Goal: Information Seeking & Learning: Learn about a topic

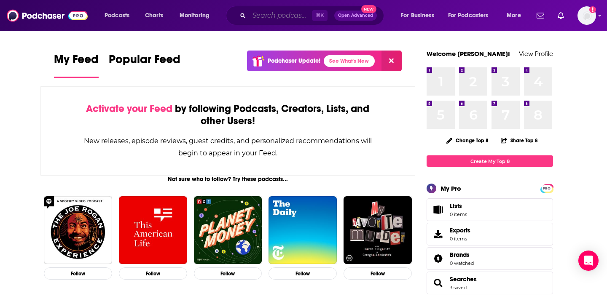
click at [258, 16] on input "Search podcasts, credits, & more..." at bounding box center [280, 15] width 63 height 13
click at [152, 16] on span "Charts" at bounding box center [154, 16] width 18 height 12
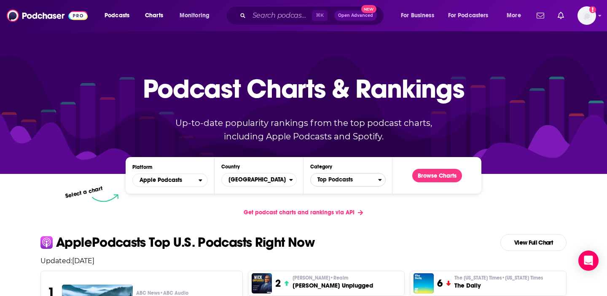
click at [342, 185] on span "Top Podcasts" at bounding box center [344, 180] width 67 height 14
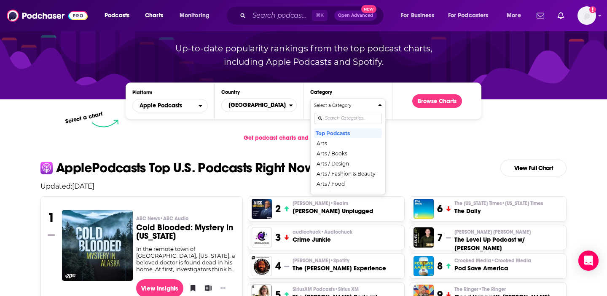
scroll to position [83, 0]
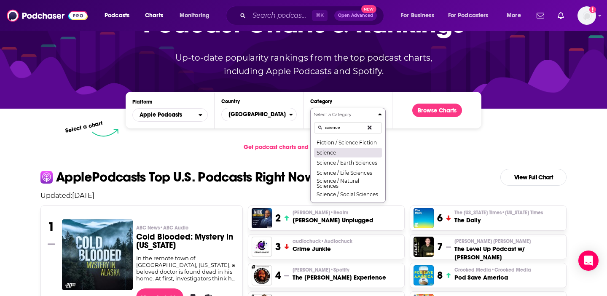
scroll to position [65, 0]
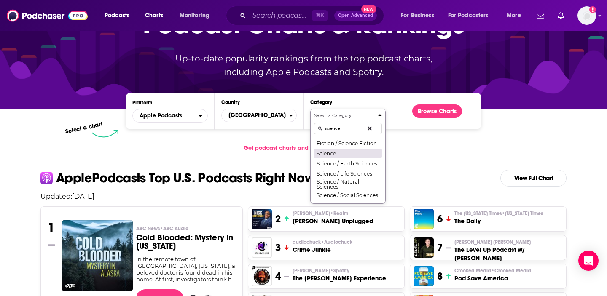
type input "science"
click at [344, 154] on button "Science" at bounding box center [348, 153] width 68 height 10
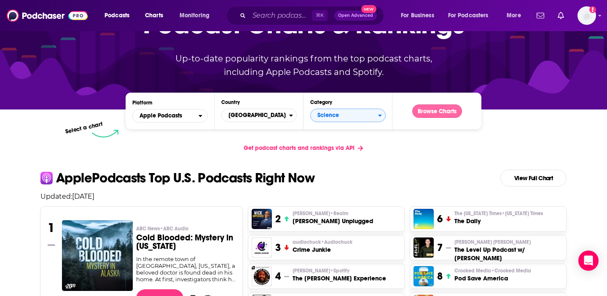
click at [425, 114] on button "Browse Charts" at bounding box center [437, 111] width 50 height 13
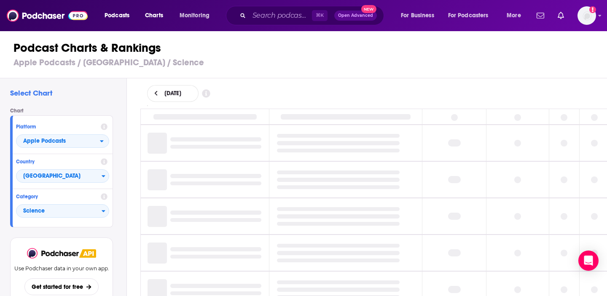
click at [210, 95] on icon at bounding box center [206, 94] width 8 height 8
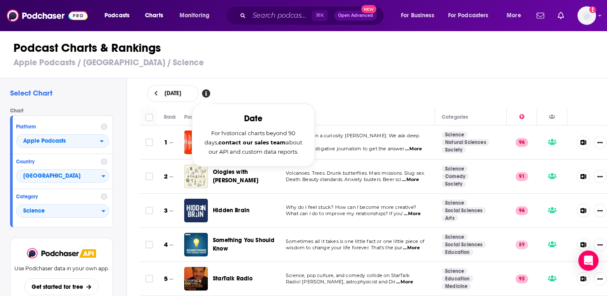
click at [310, 77] on div "Podcast Charts & Rankings Apple Podcasts / [GEOGRAPHIC_DATA] / Science" at bounding box center [307, 54] width 614 height 48
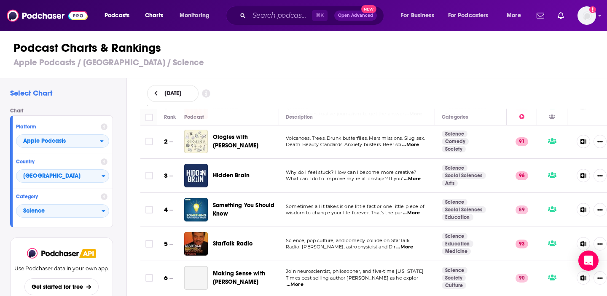
scroll to position [44, 0]
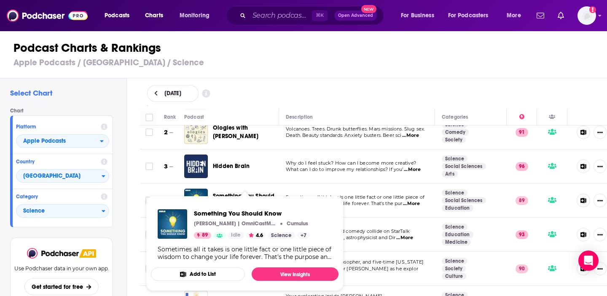
click at [255, 200] on span "Something You Should Know [PERSON_NAME] | OmniCastMedia Cumulus 89 Idle 4.6 Sci…" at bounding box center [245, 243] width 188 height 95
click at [276, 212] on span "Something You Should Know" at bounding box center [252, 214] width 116 height 8
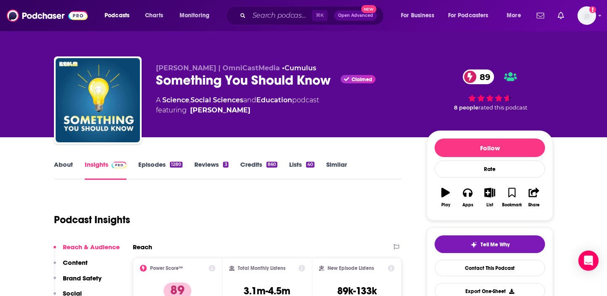
click at [254, 77] on div "Something You Should Know Claimed 89" at bounding box center [284, 80] width 257 height 16
click at [257, 77] on div "Something You Should Know Claimed 89" at bounding box center [284, 80] width 257 height 16
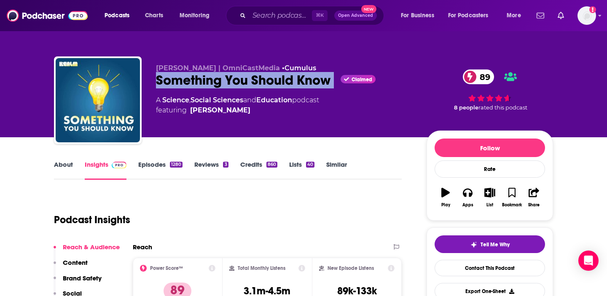
click at [257, 77] on div "Something You Should Know Claimed 89" at bounding box center [284, 80] width 257 height 16
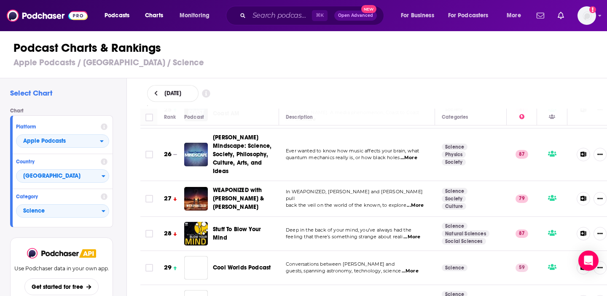
scroll to position [878, 0]
click at [415, 202] on span "...More" at bounding box center [415, 205] width 17 height 7
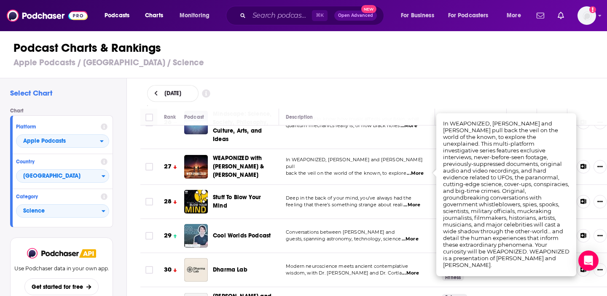
scroll to position [912, 0]
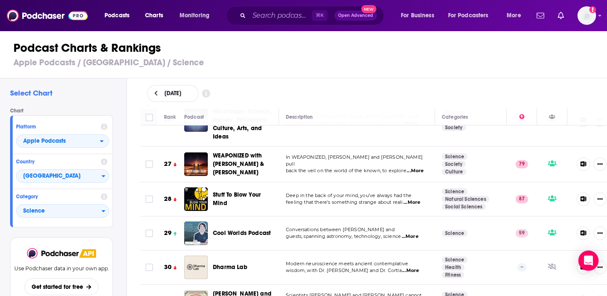
click at [411, 199] on span "...More" at bounding box center [411, 202] width 17 height 7
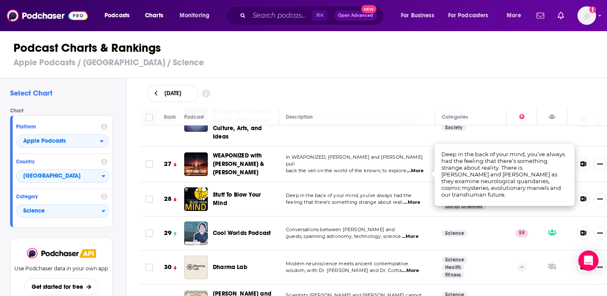
scroll to position [943, 0]
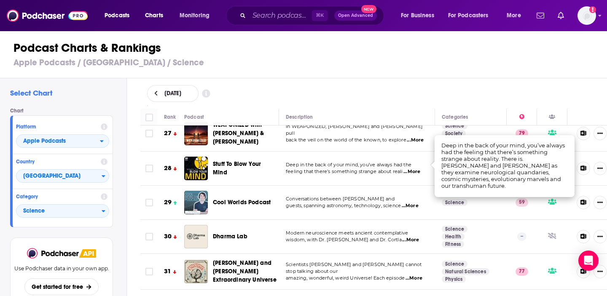
click at [415, 203] on span "...More" at bounding box center [410, 206] width 17 height 7
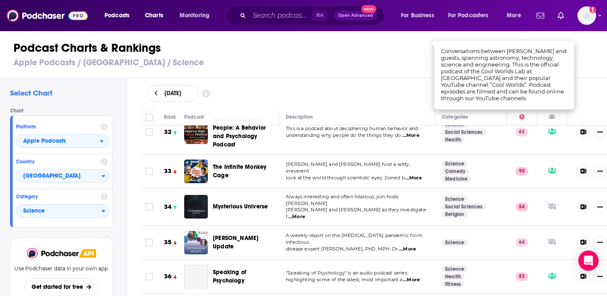
scroll to position [1130, 0]
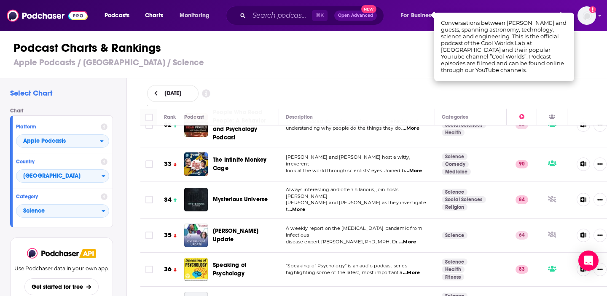
click at [305, 207] on span "...More" at bounding box center [296, 210] width 17 height 7
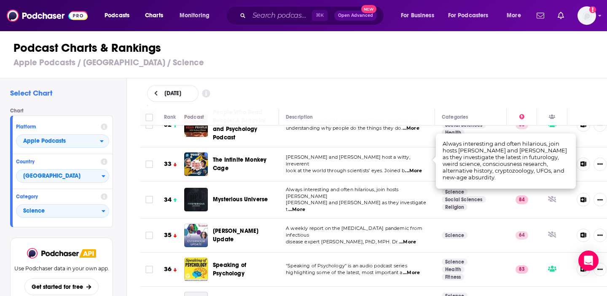
scroll to position [1180, 0]
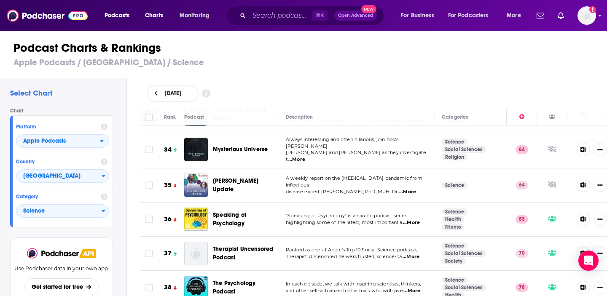
click at [350, 220] on span "highlighting some of the latest, most important a" at bounding box center [344, 223] width 116 height 6
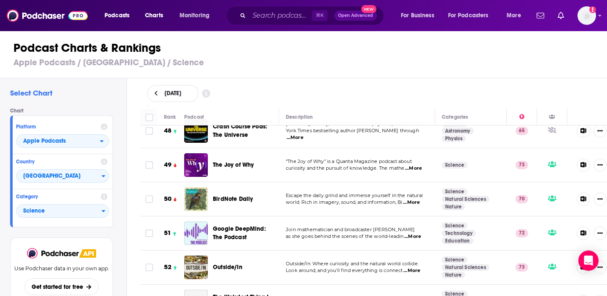
scroll to position [1680, 0]
click at [416, 234] on span "...More" at bounding box center [412, 237] width 17 height 7
click at [327, 217] on td "Join mathematician and broadcaster [PERSON_NAME] as she goes behind the scenes …" at bounding box center [357, 234] width 156 height 34
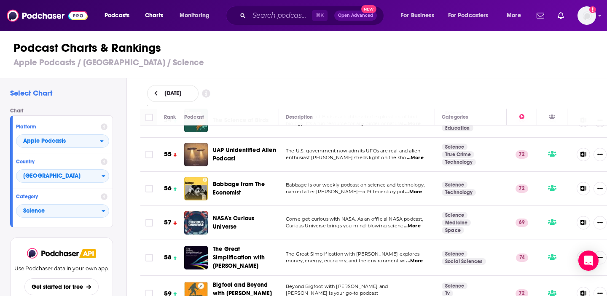
scroll to position [1962, 0]
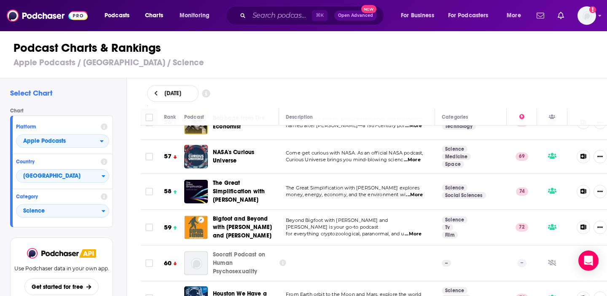
click at [419, 192] on span "...More" at bounding box center [414, 195] width 17 height 7
drag, startPoint x: 449, startPoint y: 170, endPoint x: 464, endPoint y: 170, distance: 15.2
click at [465, 174] on td "Science Social Sciences" at bounding box center [471, 192] width 72 height 36
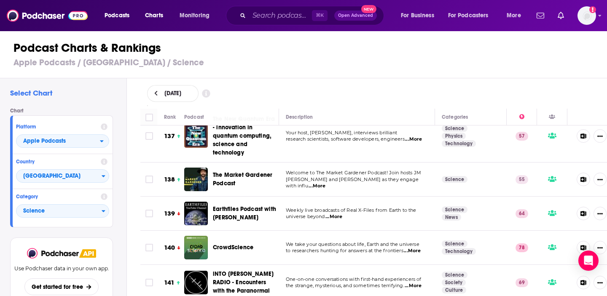
scroll to position [4124, 0]
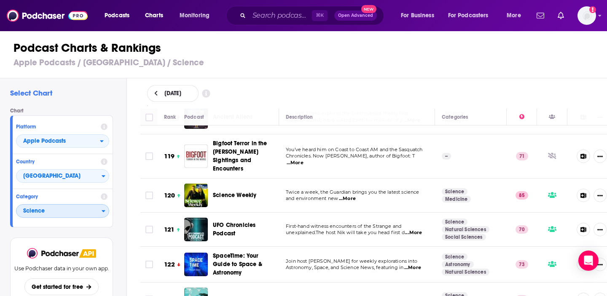
click at [102, 211] on icon "Categories" at bounding box center [104, 211] width 4 height 6
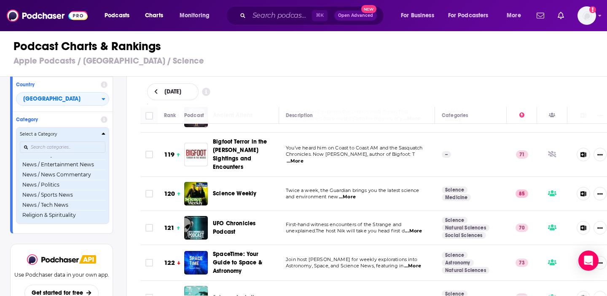
scroll to position [586, 0]
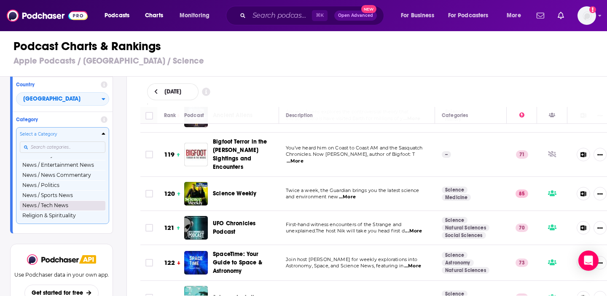
click at [69, 206] on button "News / Tech News" at bounding box center [63, 206] width 86 height 10
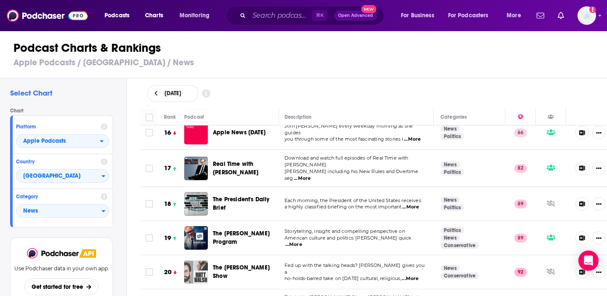
scroll to position [555, 1]
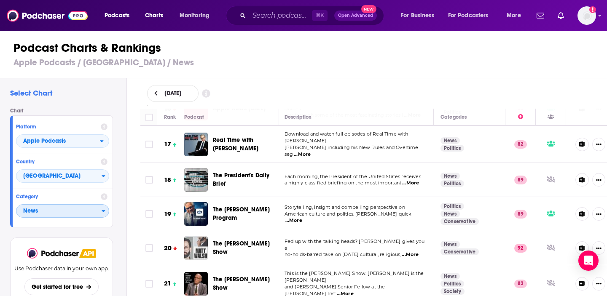
click at [108, 211] on div "Categories" at bounding box center [105, 211] width 7 height 6
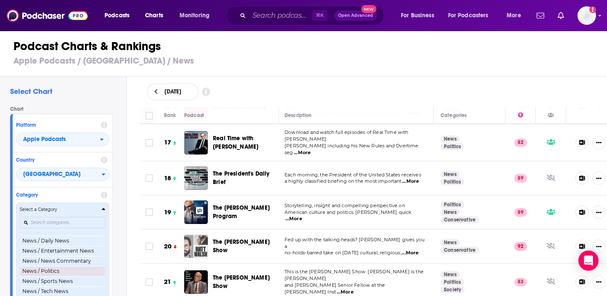
scroll to position [608, 0]
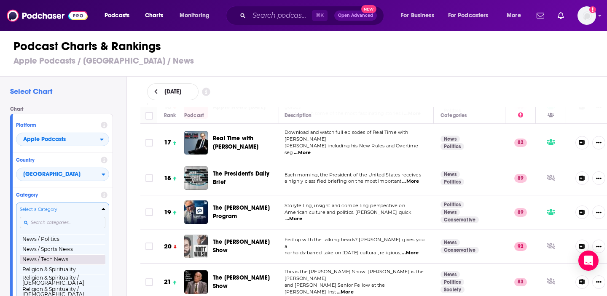
click at [51, 262] on button "News / Tech News" at bounding box center [63, 260] width 86 height 10
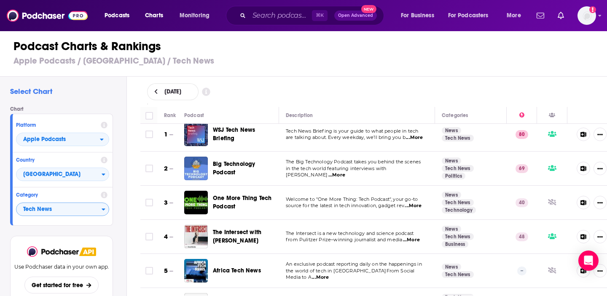
scroll to position [7, 0]
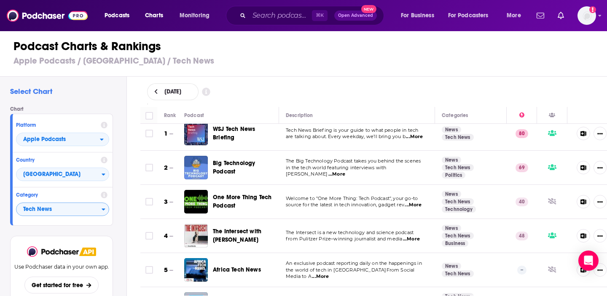
click at [413, 206] on span "...More" at bounding box center [413, 205] width 17 height 7
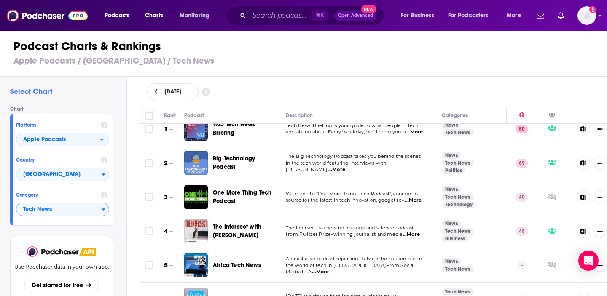
click at [317, 219] on td "The Intersect is a new technology and science podcast from Pulitzer Prize–winni…" at bounding box center [357, 232] width 156 height 34
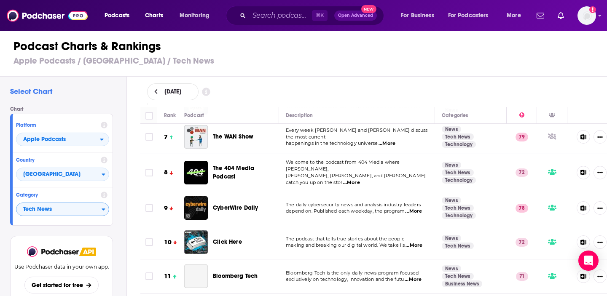
scroll to position [209, 0]
click at [360, 179] on span "...More" at bounding box center [351, 182] width 17 height 7
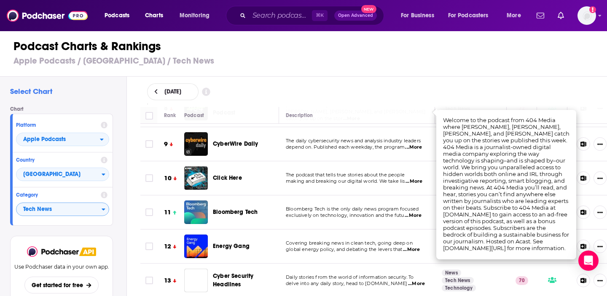
scroll to position [273, 0]
click at [416, 178] on span "...More" at bounding box center [414, 181] width 17 height 7
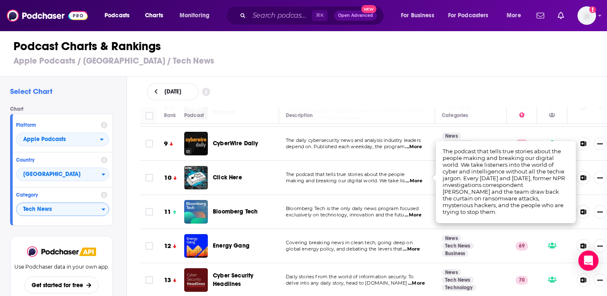
click at [416, 179] on span "...More" at bounding box center [414, 181] width 17 height 7
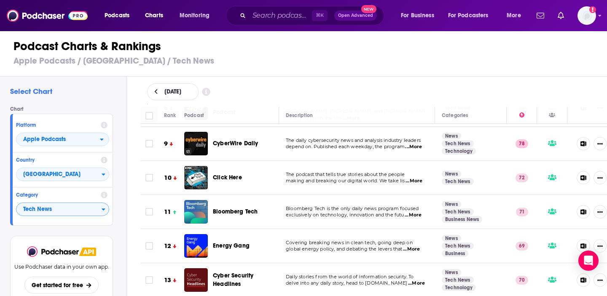
click at [416, 179] on span "...More" at bounding box center [414, 181] width 17 height 7
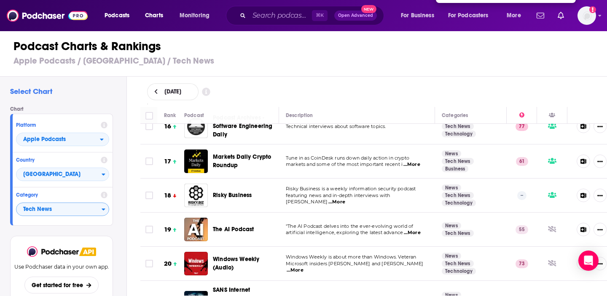
scroll to position [591, 0]
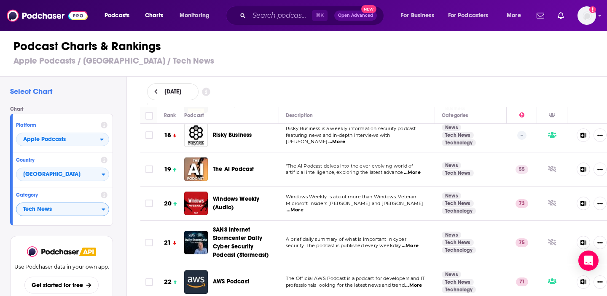
click at [417, 170] on span "...More" at bounding box center [412, 172] width 17 height 7
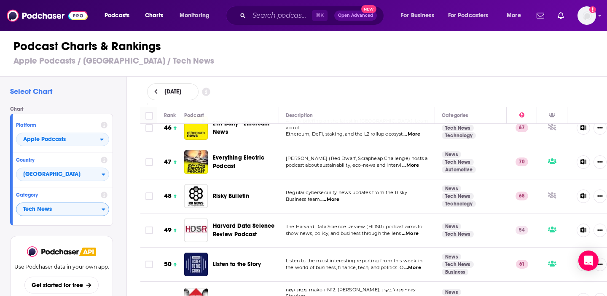
scroll to position [1585, 0]
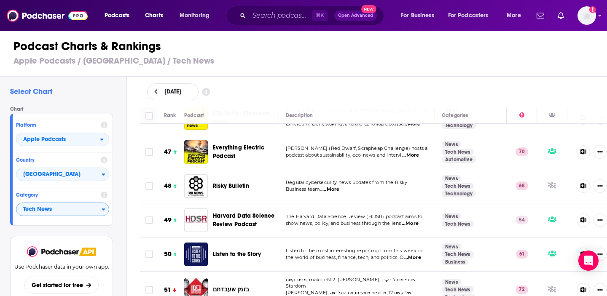
click at [419, 220] on span "...More" at bounding box center [410, 223] width 17 height 7
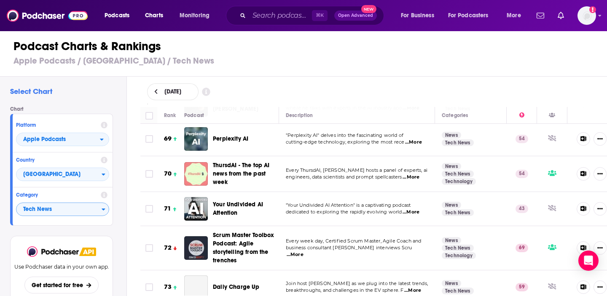
scroll to position [2366, 0]
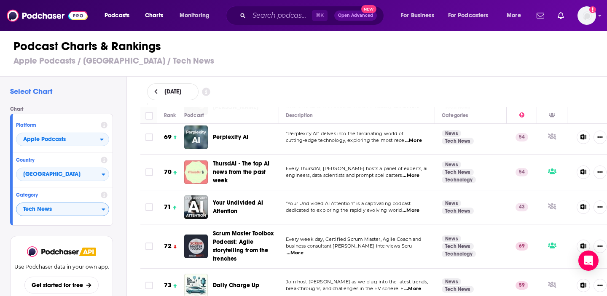
click at [409, 201] on p ""Your Undivided AI Attention" is a captivating podcast" at bounding box center [357, 204] width 142 height 7
click at [414, 207] on span "...More" at bounding box center [411, 210] width 17 height 7
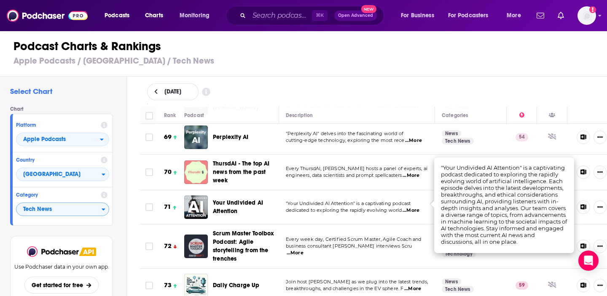
click at [414, 207] on span "...More" at bounding box center [411, 210] width 17 height 7
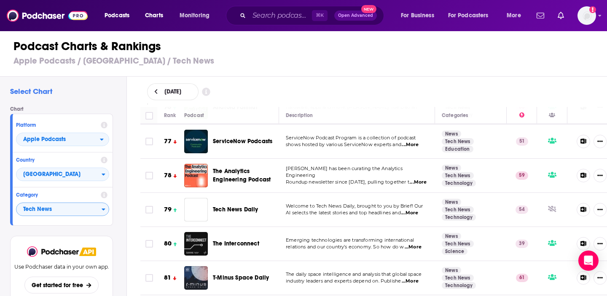
scroll to position [2691, 0]
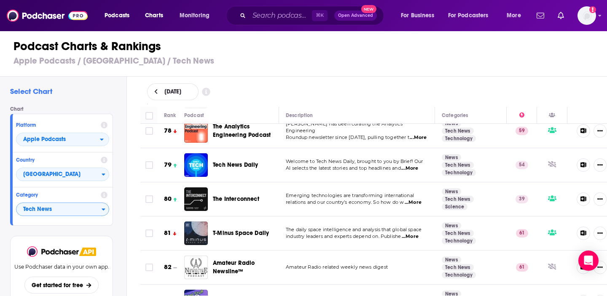
click at [411, 193] on p "Emerging technologies are transforming international" at bounding box center [357, 196] width 142 height 7
click at [412, 199] on span "...More" at bounding box center [413, 202] width 17 height 7
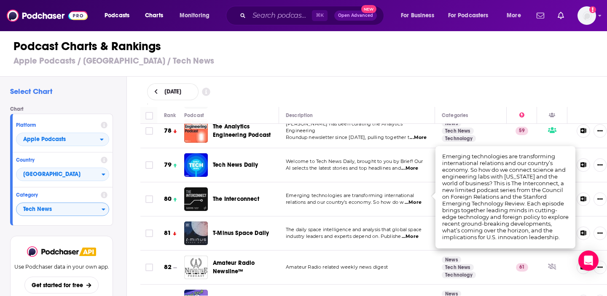
click at [412, 199] on span "...More" at bounding box center [413, 202] width 17 height 7
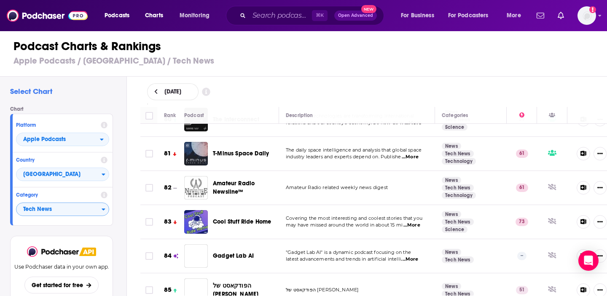
scroll to position [2772, 0]
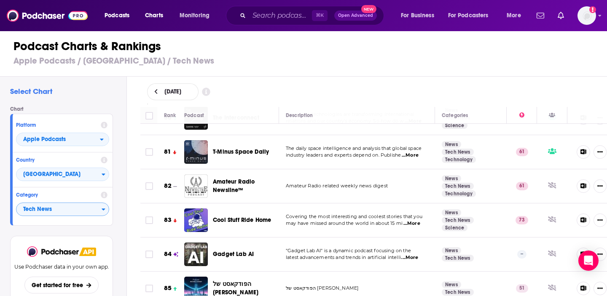
click at [415, 220] on span "...More" at bounding box center [411, 223] width 17 height 7
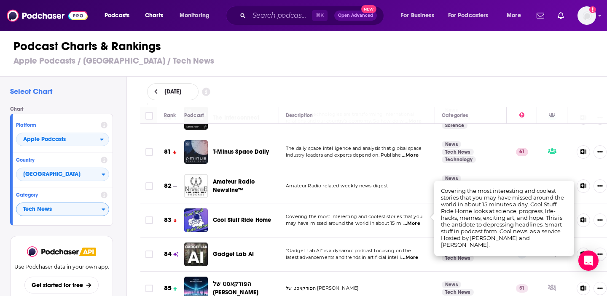
click at [415, 220] on span "...More" at bounding box center [411, 223] width 17 height 7
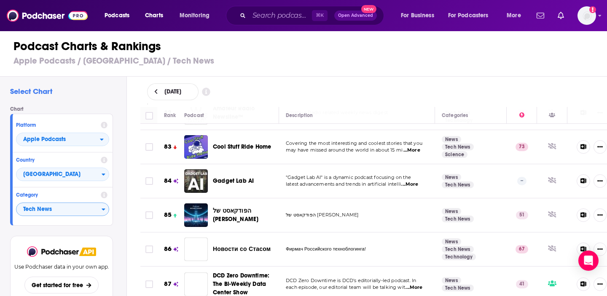
scroll to position [2847, 0]
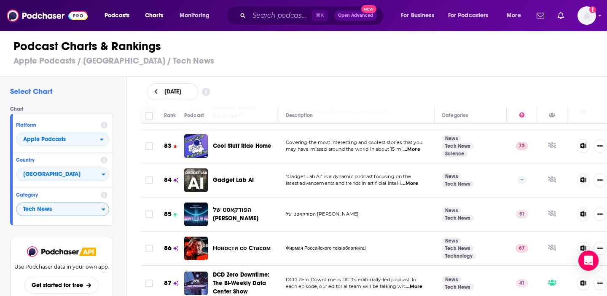
click at [417, 180] on span "...More" at bounding box center [409, 183] width 17 height 7
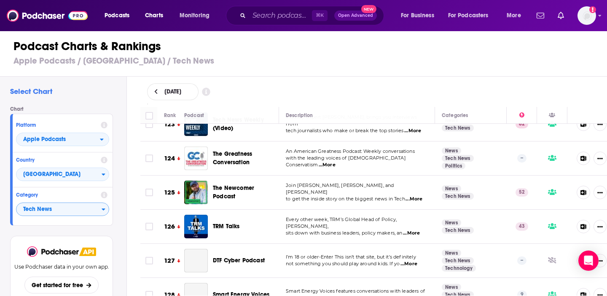
scroll to position [4255, 0]
click at [409, 196] on span "...More" at bounding box center [414, 199] width 17 height 7
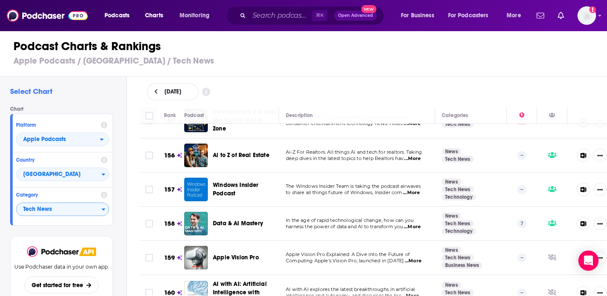
scroll to position [5426, 0]
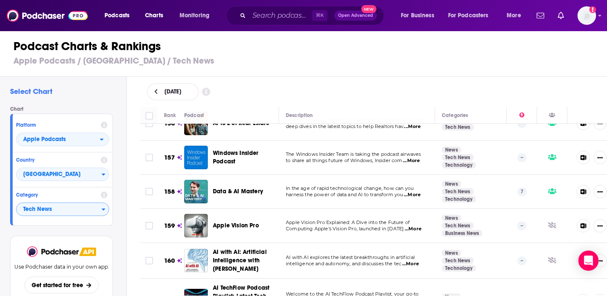
click at [418, 261] on span "...More" at bounding box center [410, 264] width 17 height 7
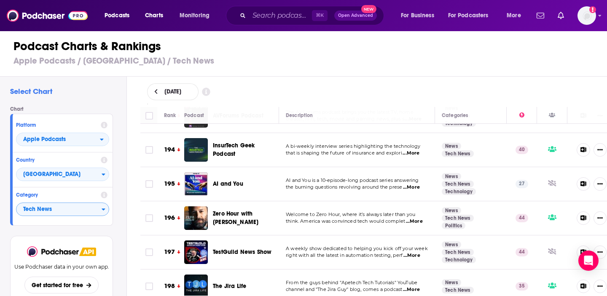
scroll to position [6754, 0]
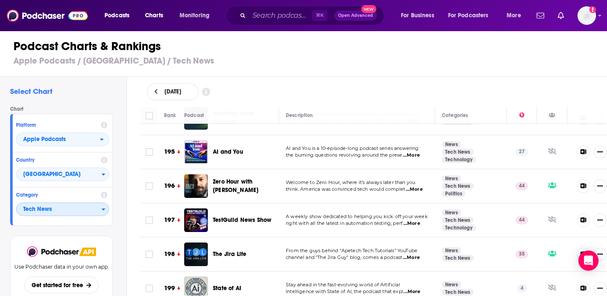
click at [69, 206] on span "Tech News" at bounding box center [58, 210] width 85 height 14
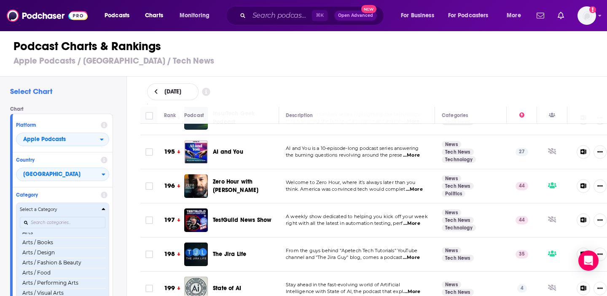
scroll to position [0, 0]
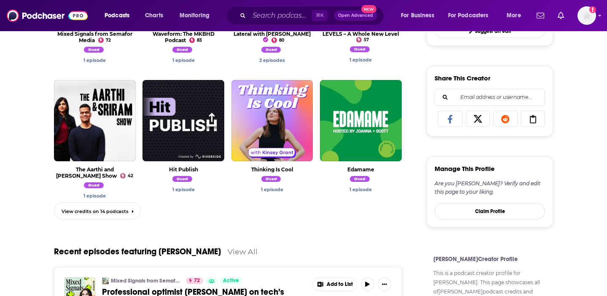
scroll to position [526, 0]
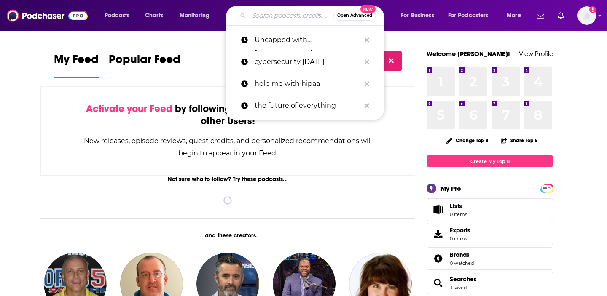
click at [264, 17] on input "Search podcasts, credits, & more..." at bounding box center [291, 15] width 84 height 13
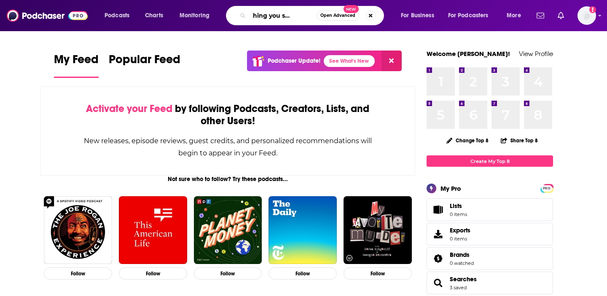
scroll to position [0, 28]
type input "something you should know"
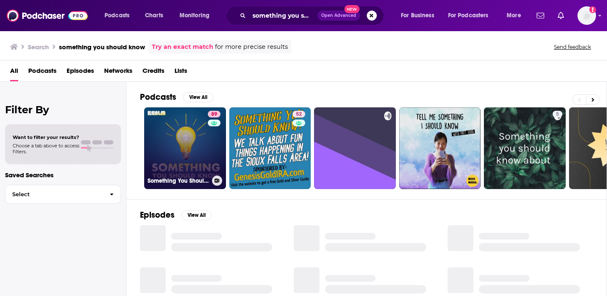
click at [195, 167] on link "89 Something You Should Know" at bounding box center [185, 149] width 82 height 82
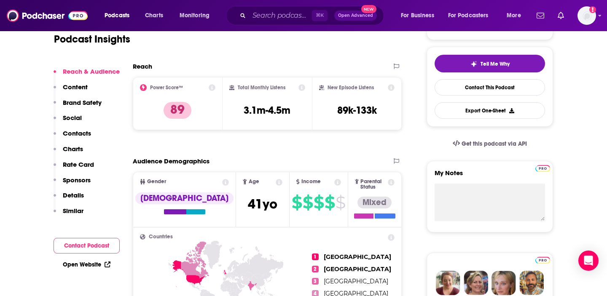
scroll to position [181, 0]
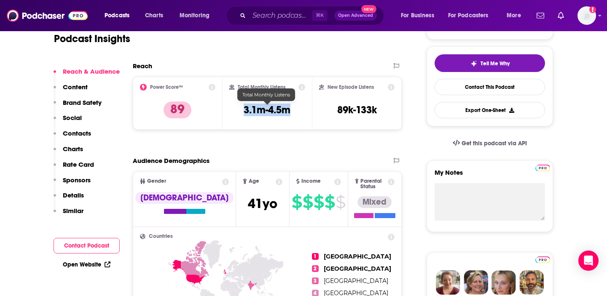
drag, startPoint x: 237, startPoint y: 108, endPoint x: 285, endPoint y: 109, distance: 47.7
click at [287, 110] on div "Total Monthly Listens 3.1m-4.5m" at bounding box center [267, 103] width 76 height 39
copy h3 "3.1m-4.5m"
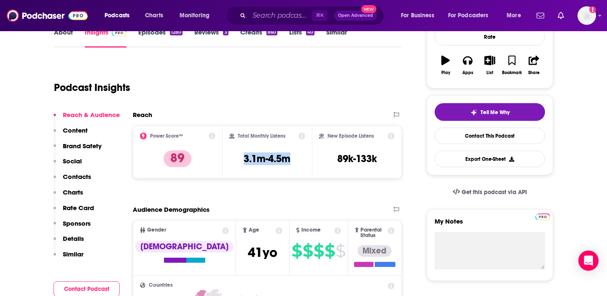
scroll to position [133, 0]
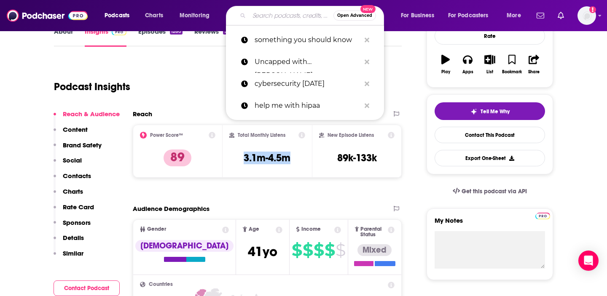
click at [259, 16] on input "Search podcasts, credits, & more..." at bounding box center [291, 15] width 84 height 13
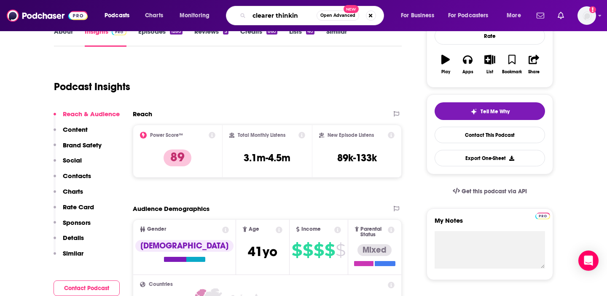
type input "clearer thinking"
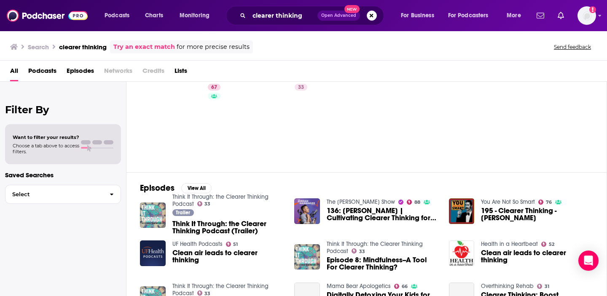
scroll to position [29, 0]
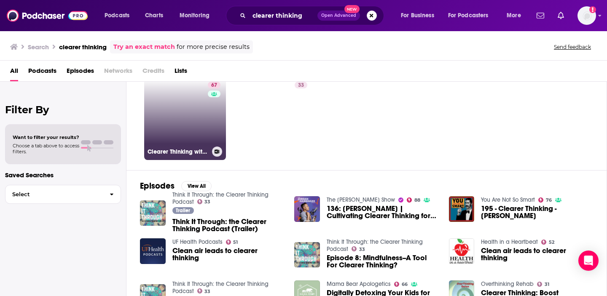
click at [197, 110] on link "67 Clearer Thinking with Spencer Greenberg" at bounding box center [185, 119] width 82 height 82
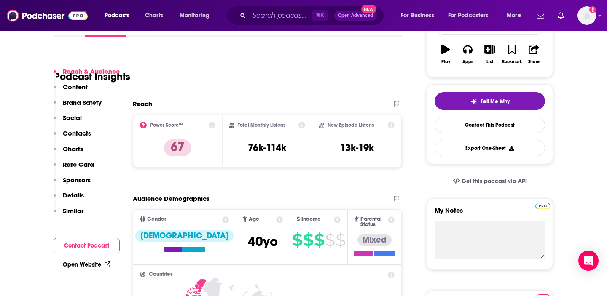
scroll to position [158, 0]
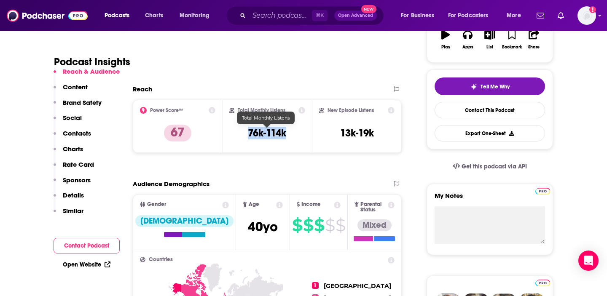
drag, startPoint x: 293, startPoint y: 133, endPoint x: 241, endPoint y: 134, distance: 52.3
click at [241, 134] on div "Total Monthly Listens 76k-114k" at bounding box center [267, 126] width 76 height 39
copy h3 "76k-114k"
click at [268, 20] on input "Search podcasts, credits, & more..." at bounding box center [280, 15] width 63 height 13
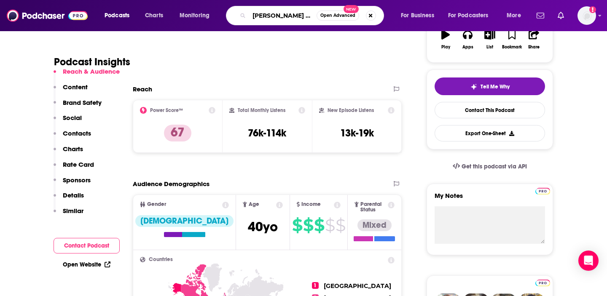
type input "robinson's podcast"
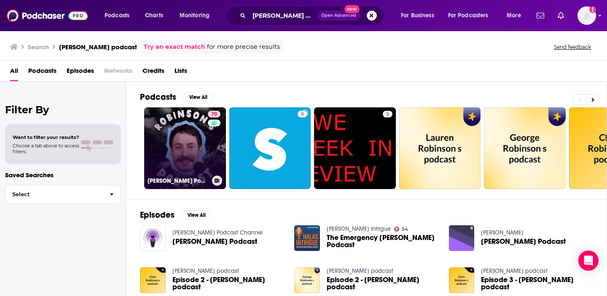
click at [199, 139] on link "70 Robinson's Podcast" at bounding box center [185, 149] width 82 height 82
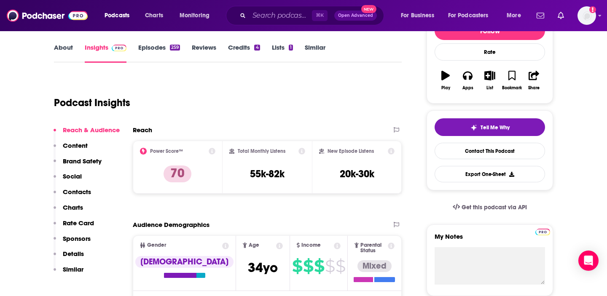
scroll to position [118, 0]
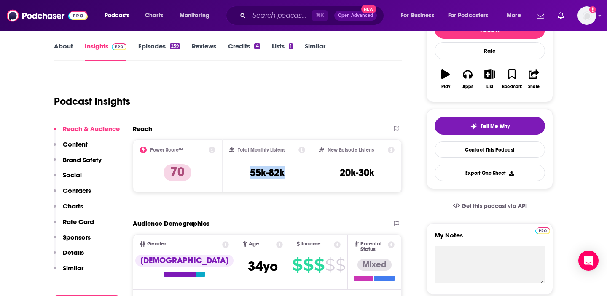
drag, startPoint x: 244, startPoint y: 172, endPoint x: 288, endPoint y: 169, distance: 44.3
click at [289, 171] on div "Total Monthly Listens 55k-82k" at bounding box center [267, 166] width 76 height 39
copy h3 "55k-82k"
click at [282, 20] on input "Search podcasts, credits, & more..." at bounding box center [280, 15] width 63 height 13
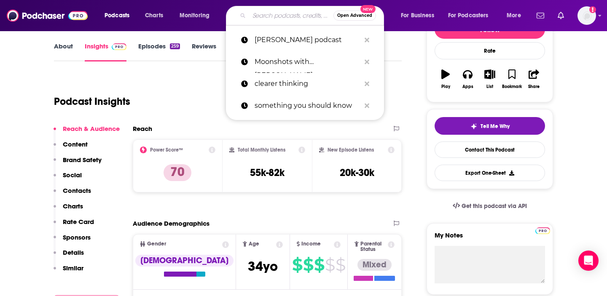
type input "i"
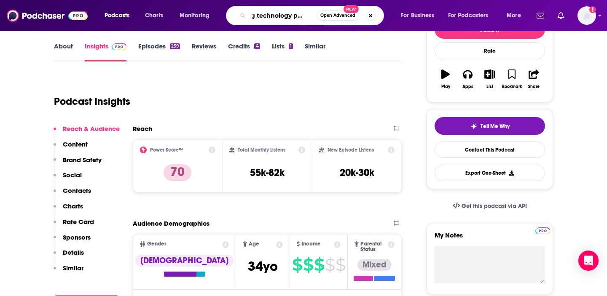
type input "big technology podcast"
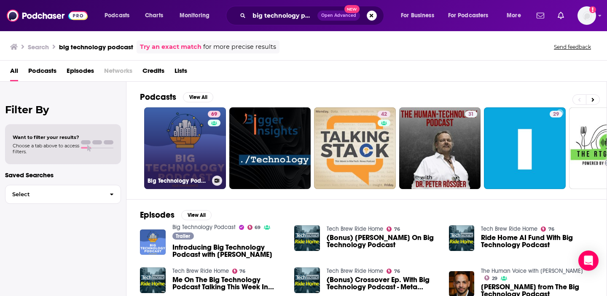
click at [200, 132] on link "69 Big Technology Podcast" at bounding box center [185, 149] width 82 height 82
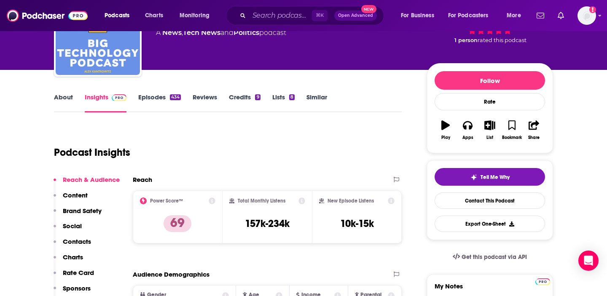
scroll to position [75, 0]
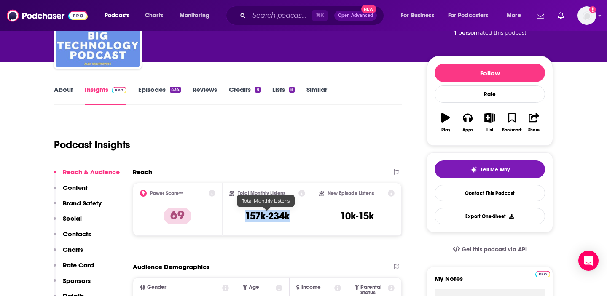
drag, startPoint x: 295, startPoint y: 214, endPoint x: 245, endPoint y: 214, distance: 50.2
click at [245, 215] on div "Total Monthly Listens 157k-234k" at bounding box center [267, 209] width 76 height 39
copy h3 "157k-234k"
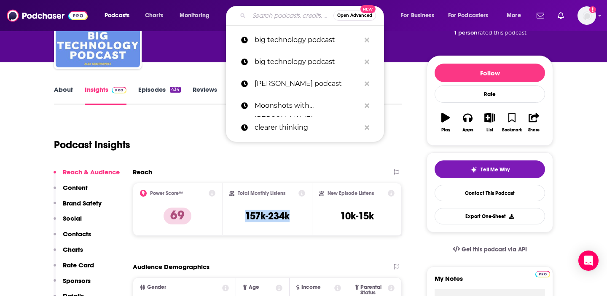
click at [291, 18] on input "Search podcasts, credits, & more..." at bounding box center [291, 15] width 84 height 13
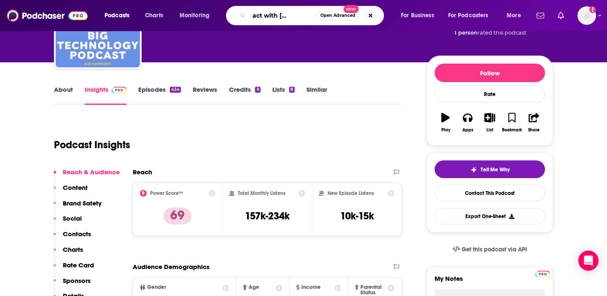
type input "the impact with cory corrine"
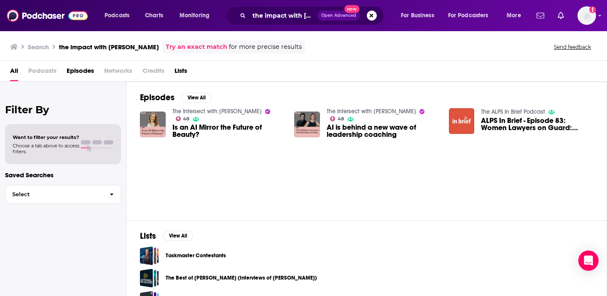
click at [212, 134] on span "Is an AI Mirror the Future of Beauty?" at bounding box center [228, 131] width 112 height 14
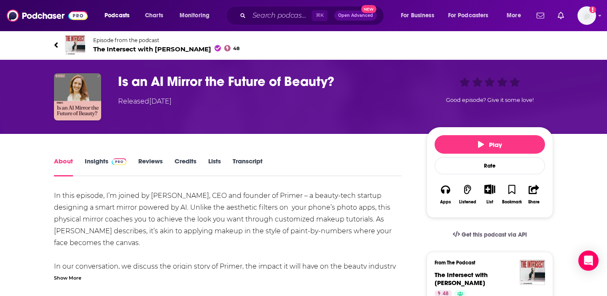
click at [153, 48] on span "The Intersect with Cory Corrine 48" at bounding box center [166, 49] width 146 height 8
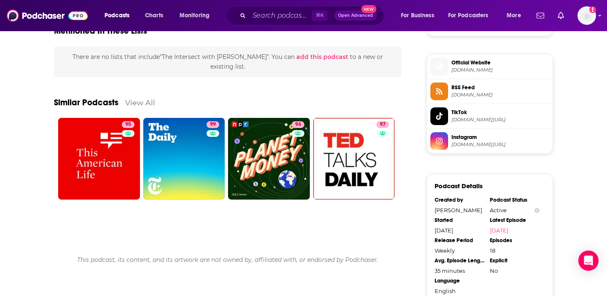
scroll to position [363, 0]
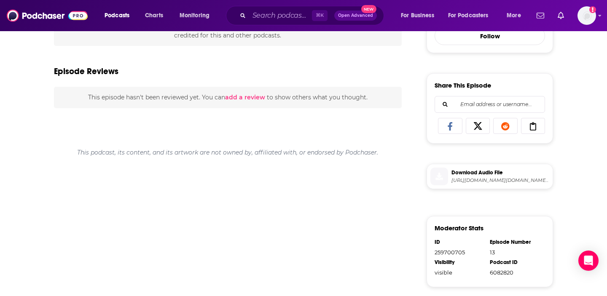
scroll to position [484, 0]
